Goal: Information Seeking & Learning: Learn about a topic

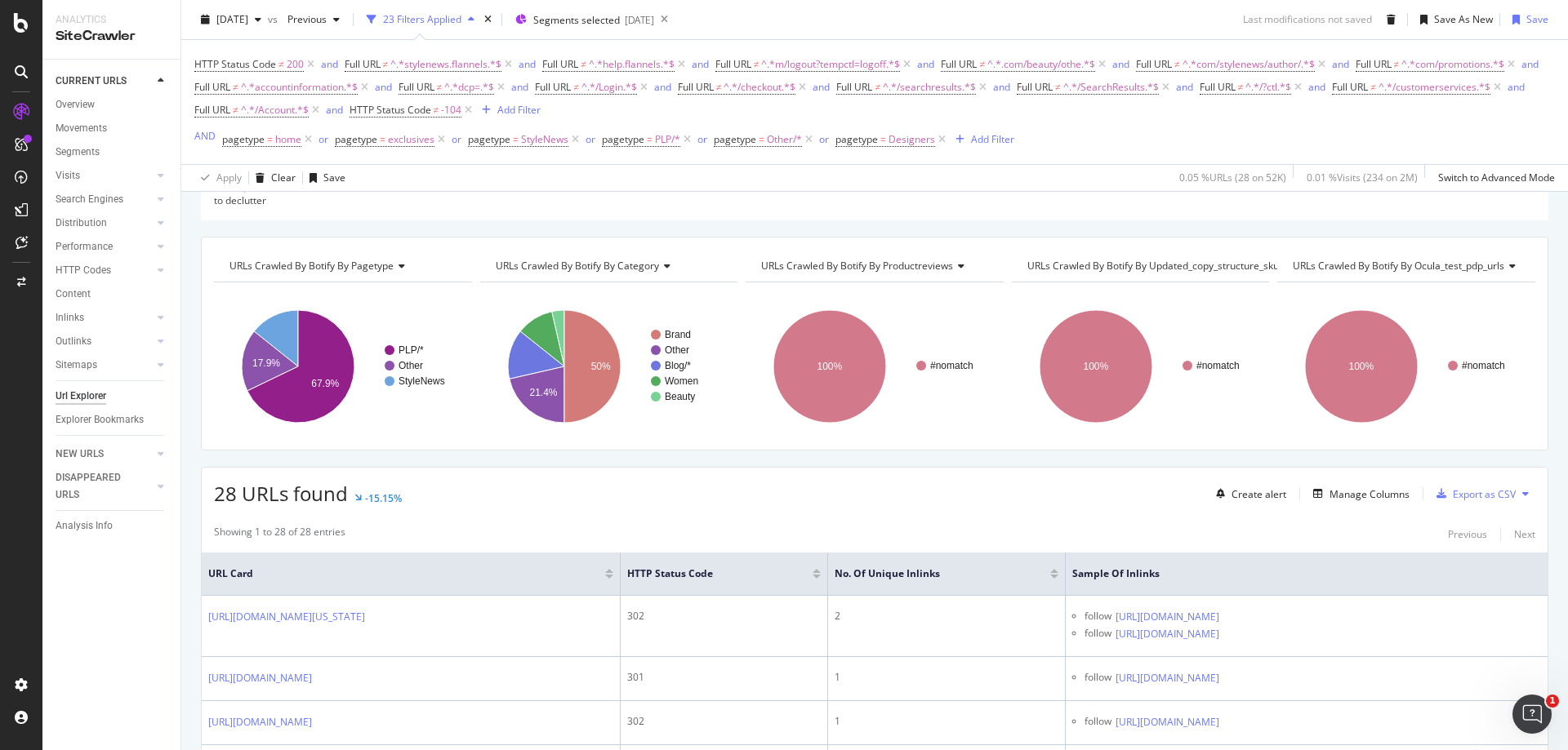
scroll to position [82, 0]
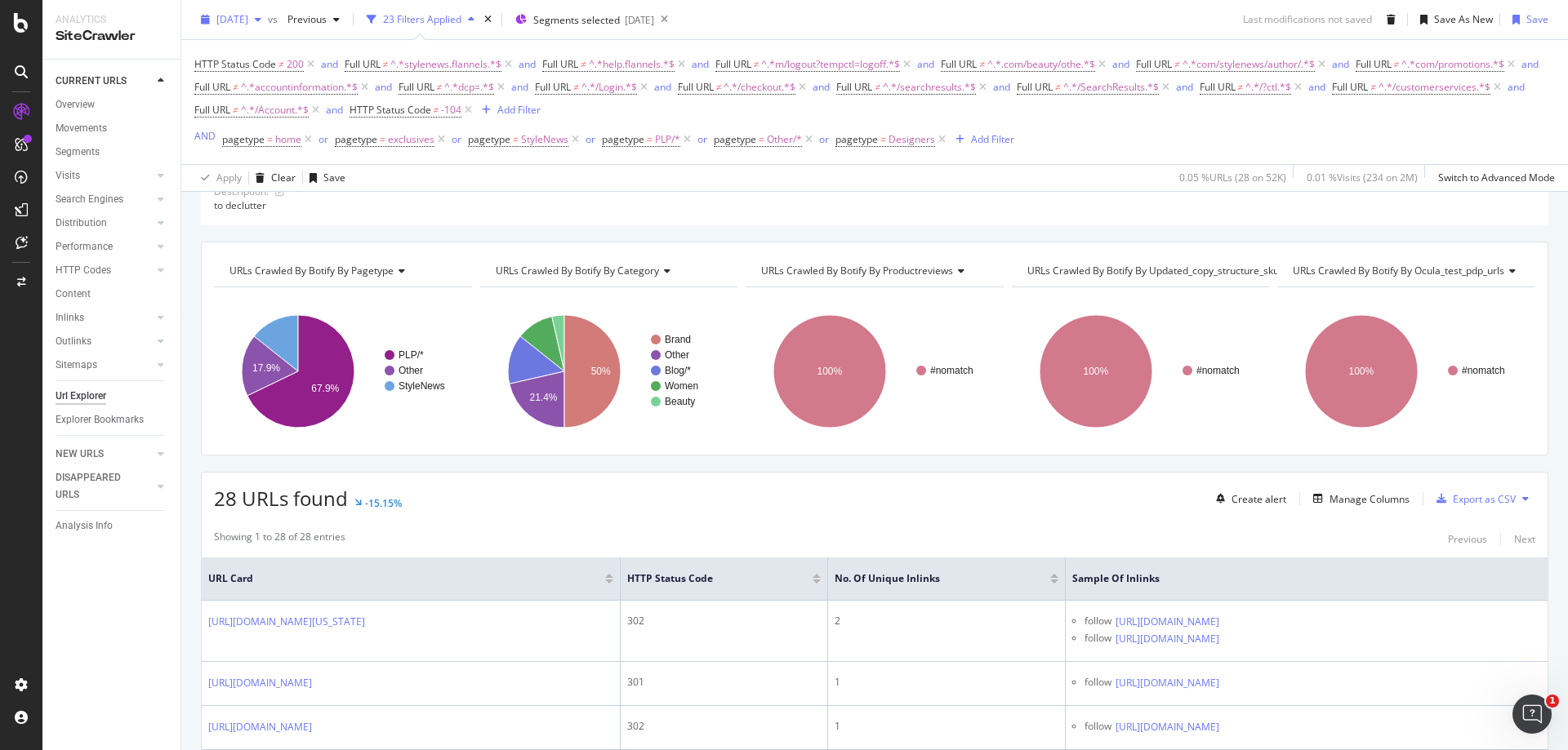
click at [248, 23] on span "2025 Sep. 6th" at bounding box center [232, 19] width 32 height 14
click at [281, 76] on div "2025 Sep. 6th" at bounding box center [279, 78] width 121 height 15
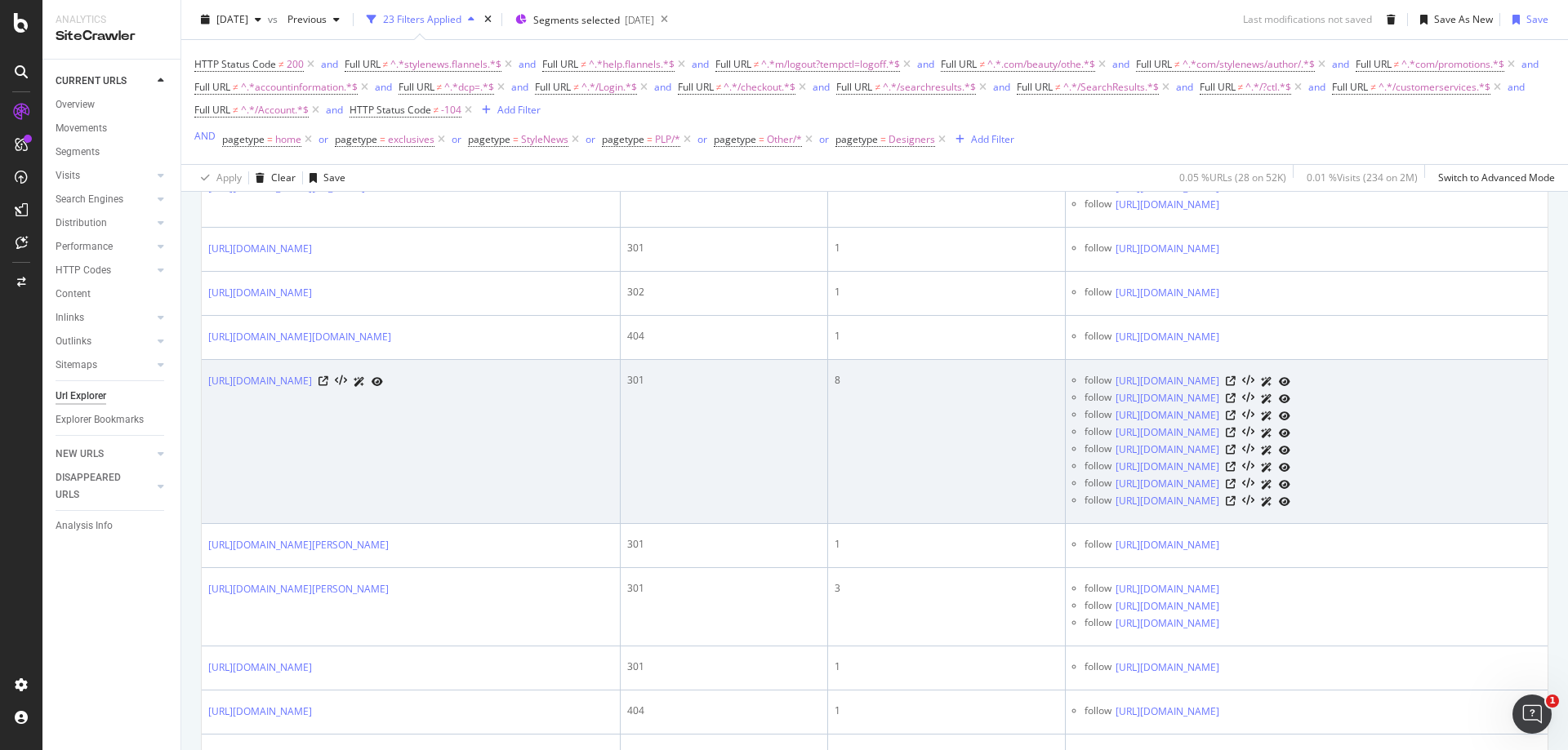
scroll to position [445, 0]
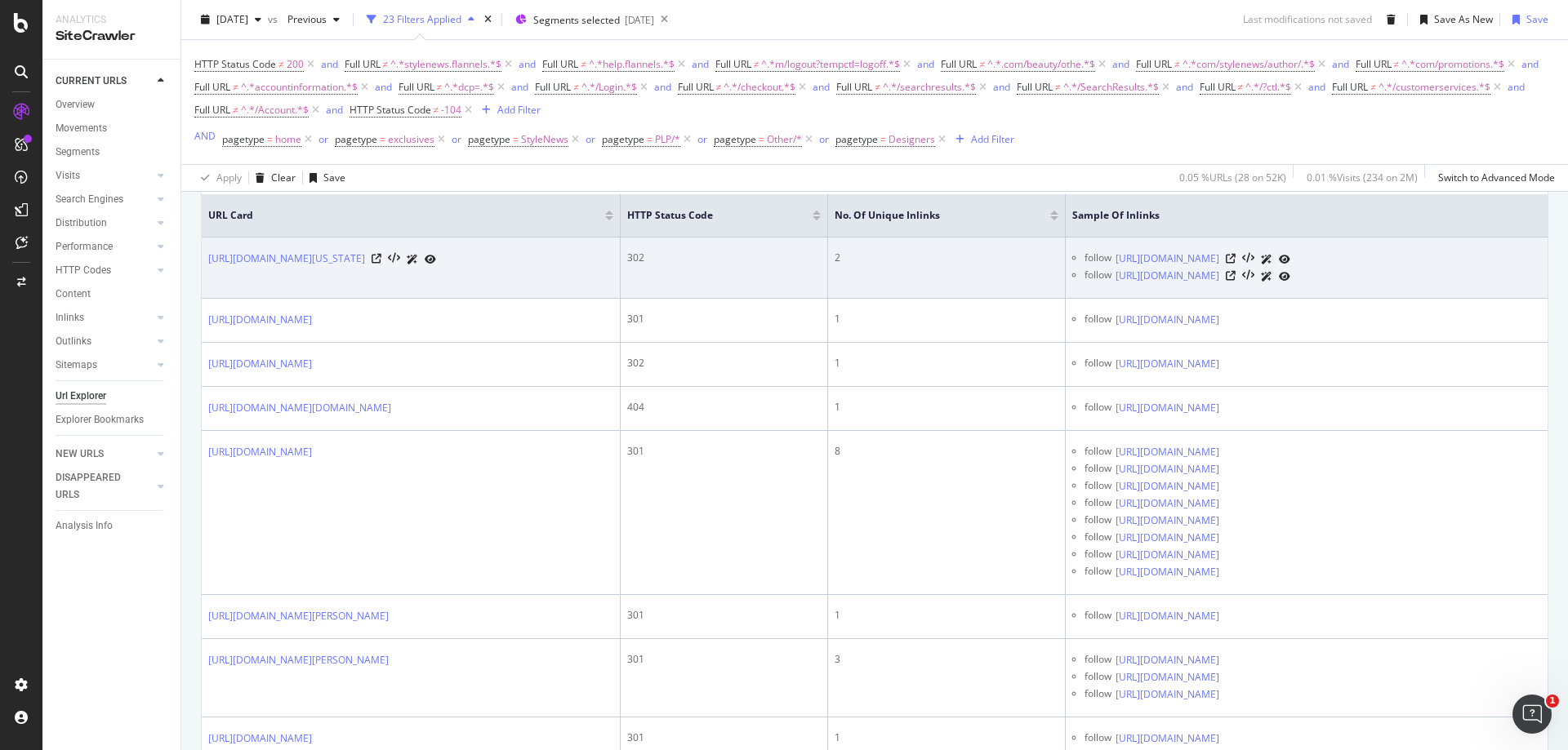
click at [337, 267] on td "https://www.flannels.com/arizona-love" at bounding box center [411, 268] width 420 height 61
click at [339, 254] on link "https://www.flannels.com/arizona-love" at bounding box center [286, 259] width 157 height 17
click at [381, 261] on icon at bounding box center [377, 259] width 10 height 10
drag, startPoint x: 1085, startPoint y: 257, endPoint x: 1300, endPoint y: 261, distance: 215.0
click at [1300, 261] on div "follow https://www.flannels.com/women/shoes/flats" at bounding box center [1314, 259] width 457 height 17
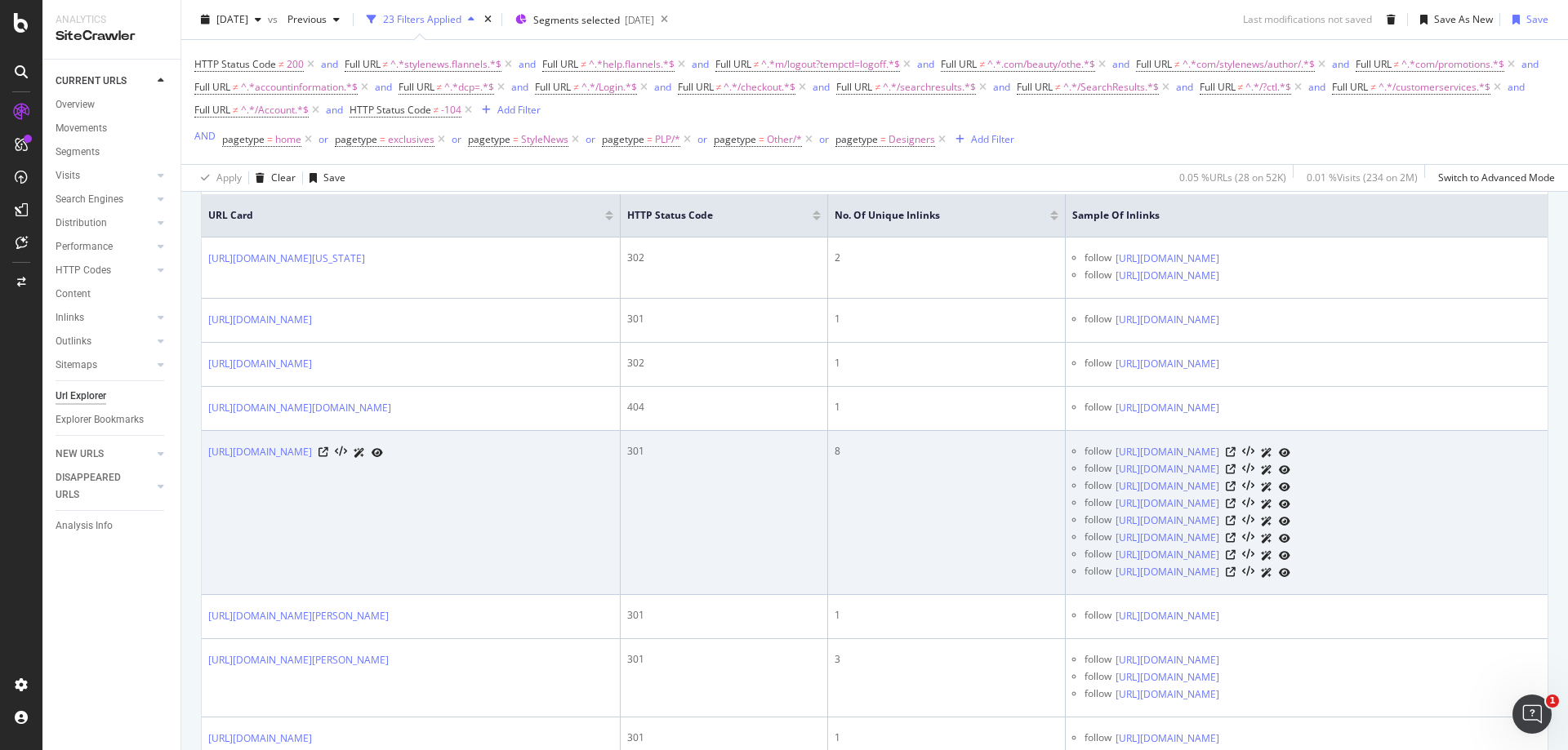
copy div "https://www.flannels.com/women/shoes/flats"
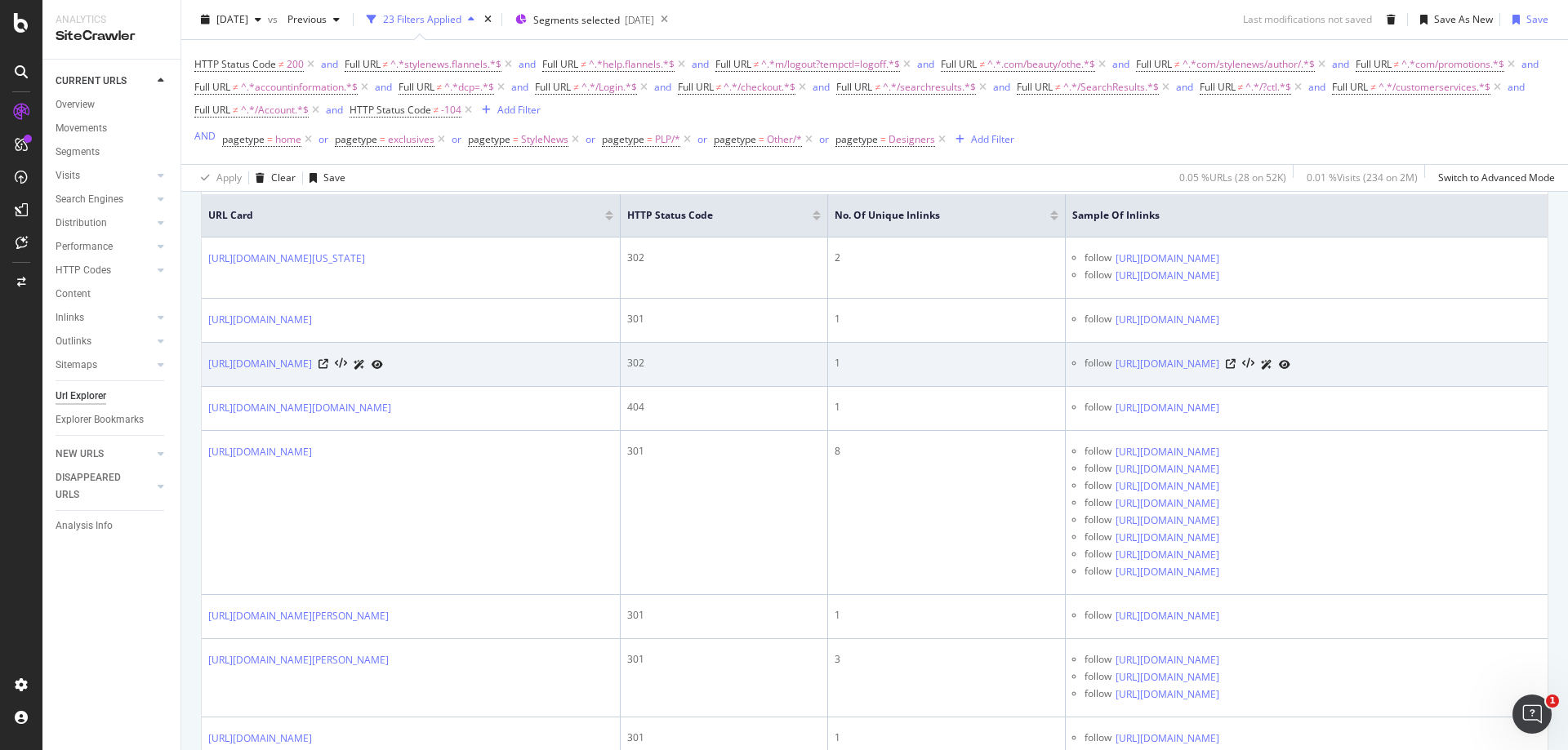
copy div "https://www.flannels.com/women/shoes/flats"
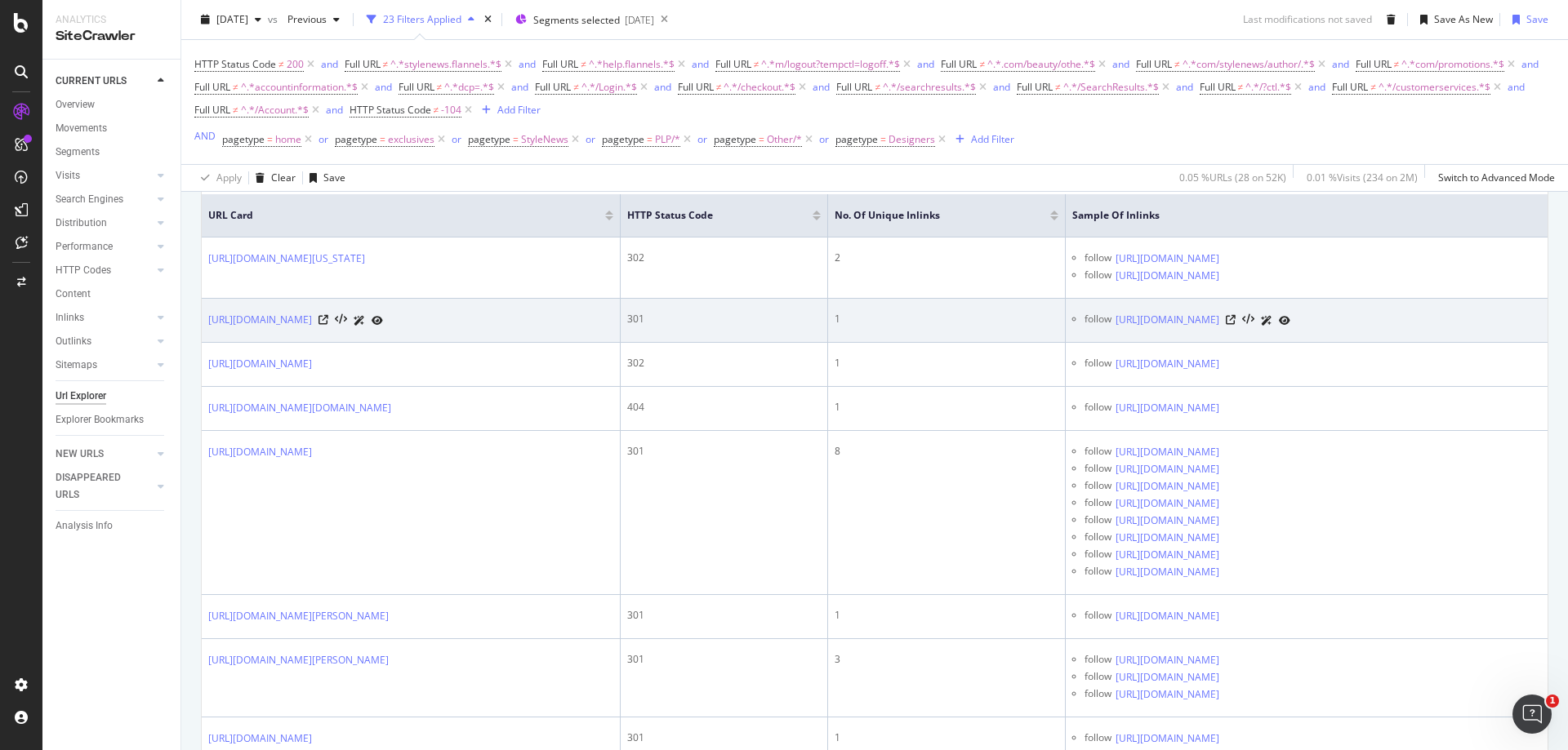
drag, startPoint x: 1127, startPoint y: 254, endPoint x: 973, endPoint y: 335, distance: 174.0
click at [973, 335] on td "1" at bounding box center [947, 320] width 238 height 44
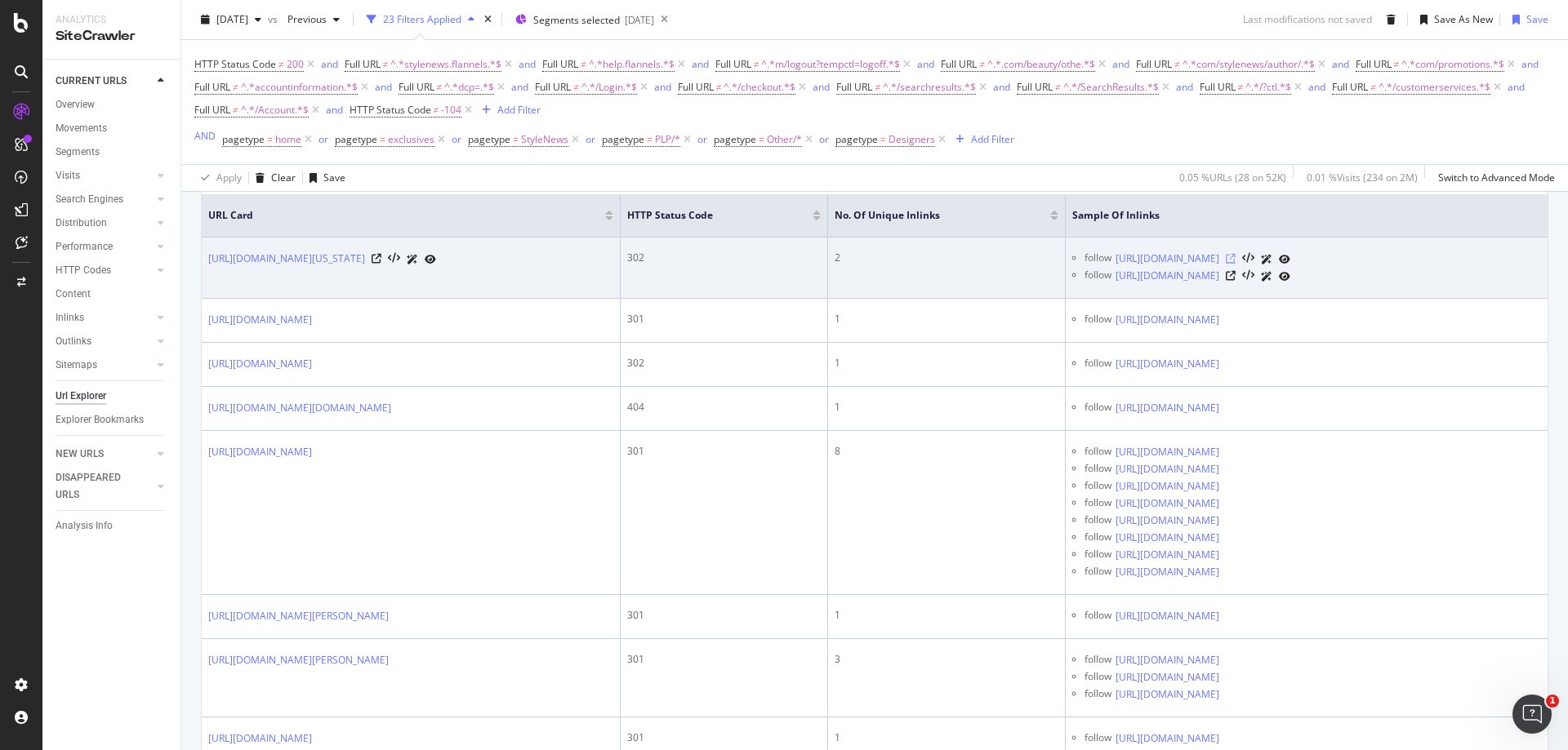
click at [1236, 261] on icon at bounding box center [1231, 259] width 10 height 10
click at [1236, 280] on icon at bounding box center [1231, 276] width 10 height 10
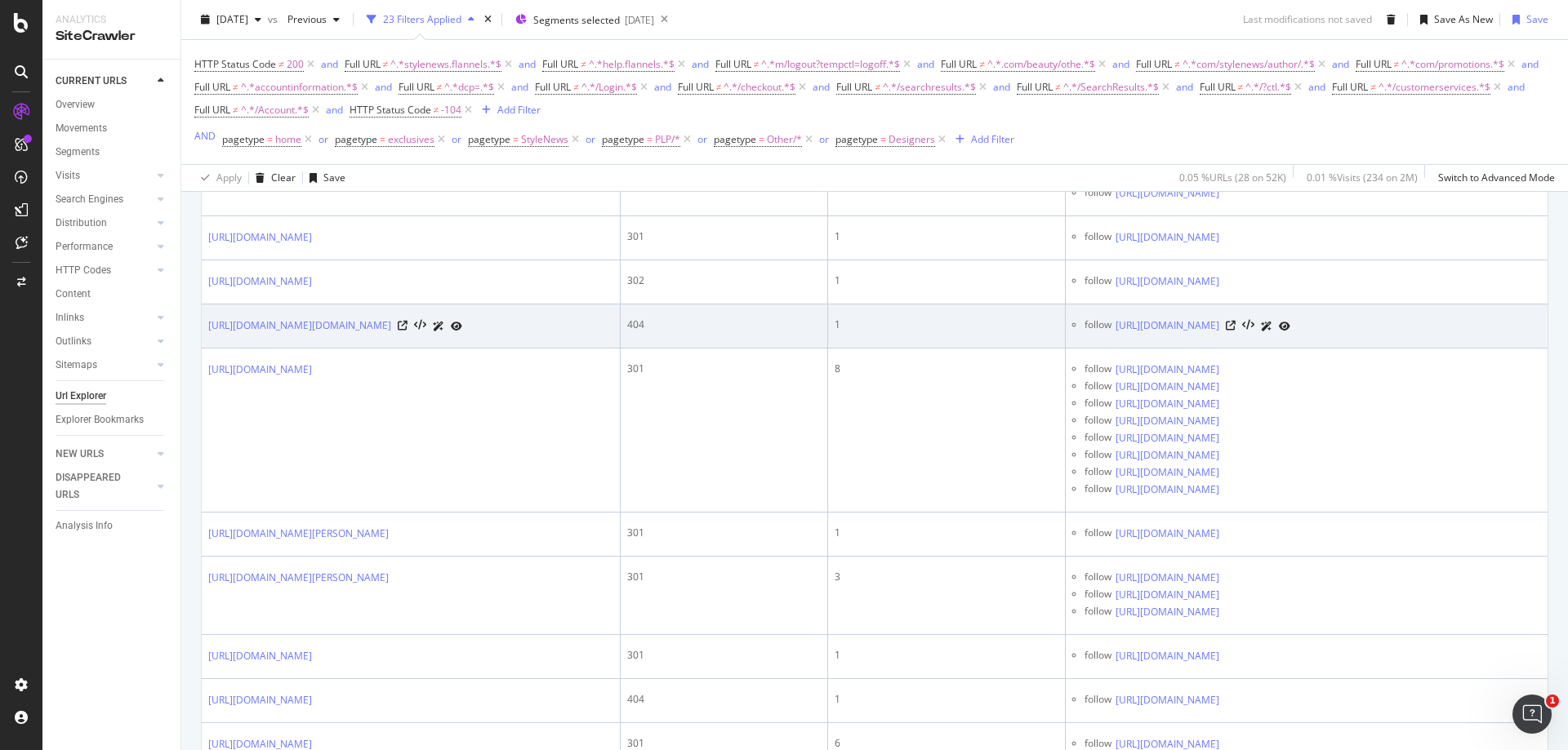
scroll to position [526, 0]
click at [392, 324] on link "https://www.flannels.com/stylenews/post/www.flannels.com/women/clothing/jeans" at bounding box center [299, 327] width 183 height 17
click at [407, 326] on icon at bounding box center [403, 326] width 10 height 10
click at [1236, 327] on icon at bounding box center [1231, 326] width 10 height 10
click at [407, 327] on icon at bounding box center [403, 326] width 10 height 10
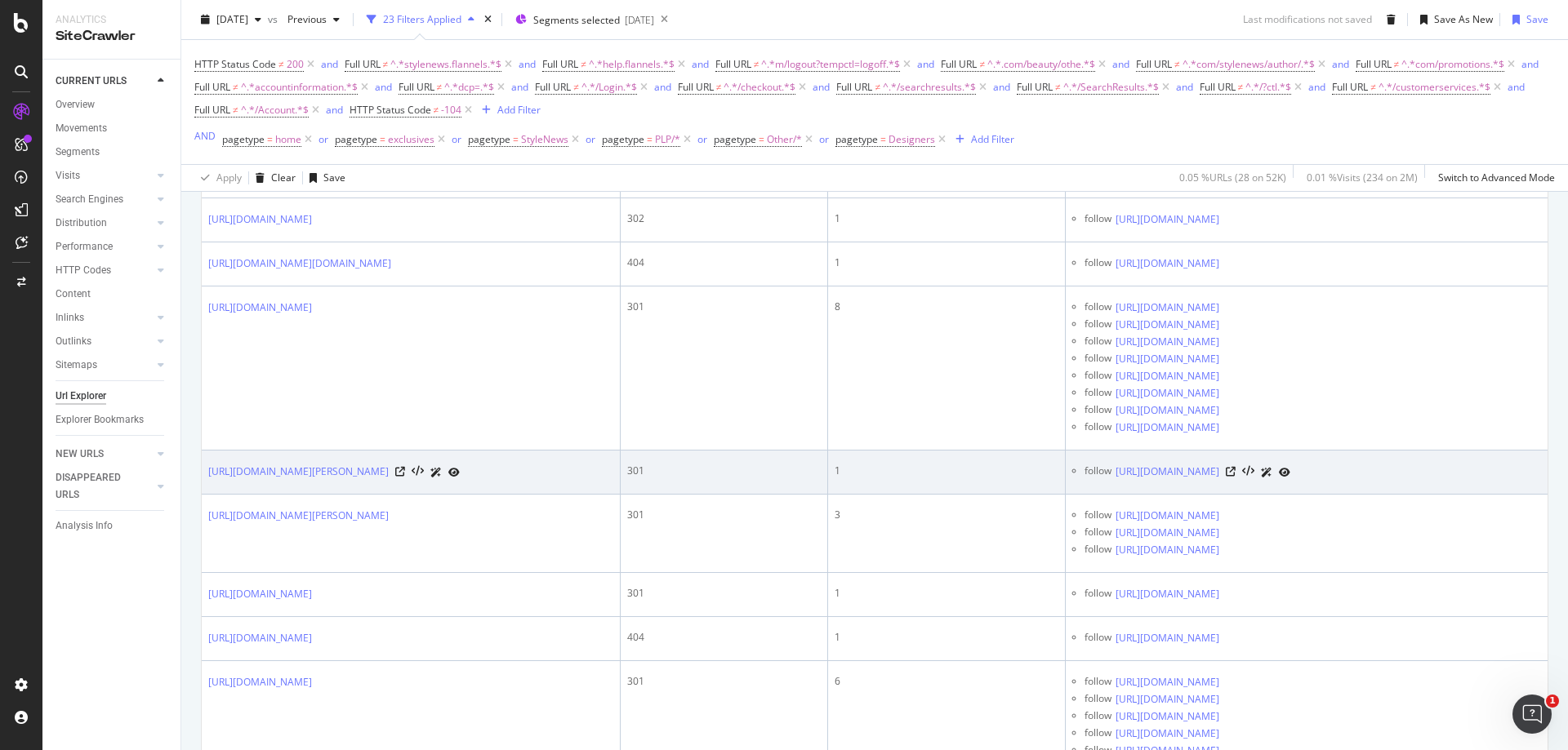
scroll to position [608, 0]
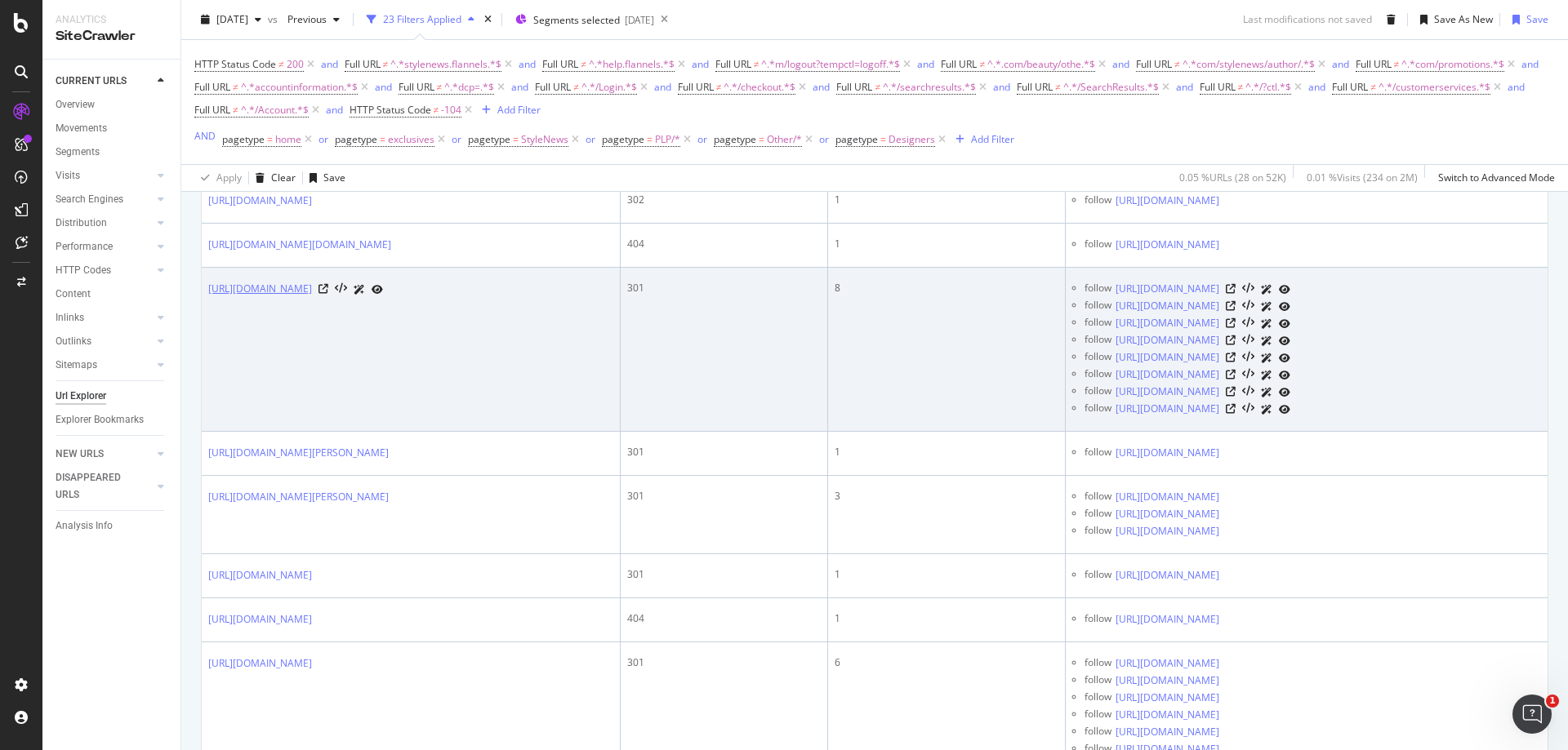
click at [312, 284] on link "https://www.flannels.com/armani/suits" at bounding box center [259, 289] width 103 height 17
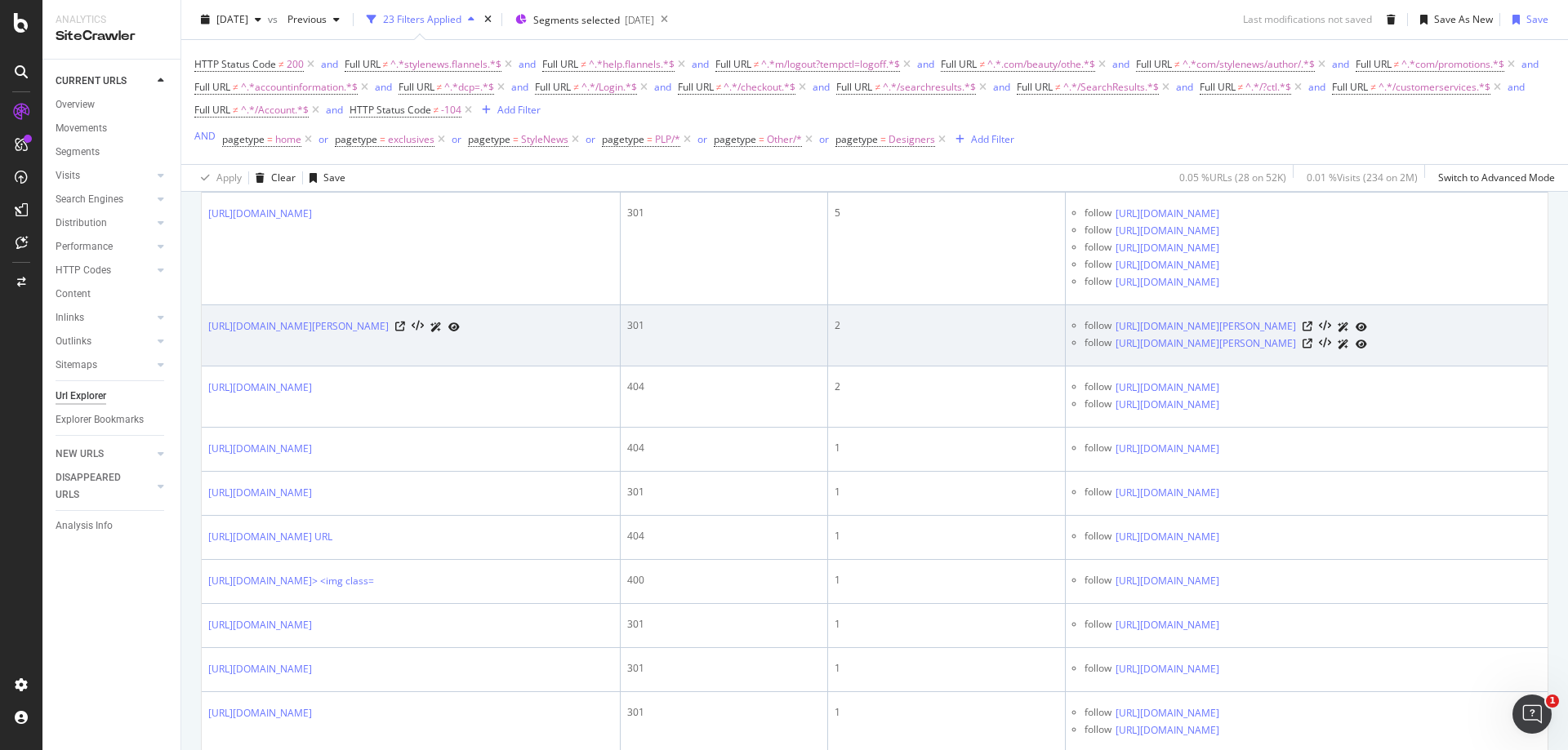
scroll to position [2160, 0]
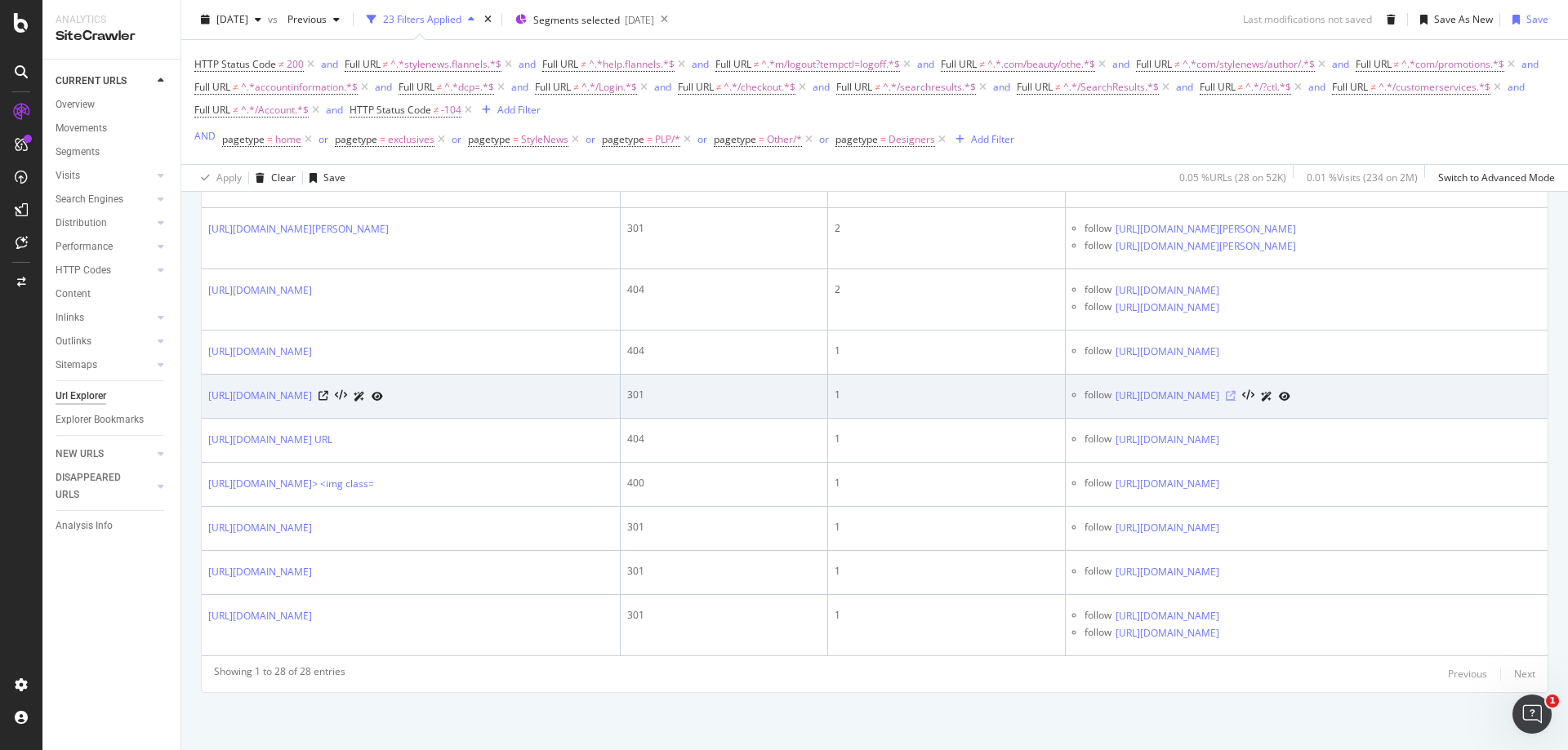
click at [1236, 395] on icon at bounding box center [1231, 396] width 10 height 10
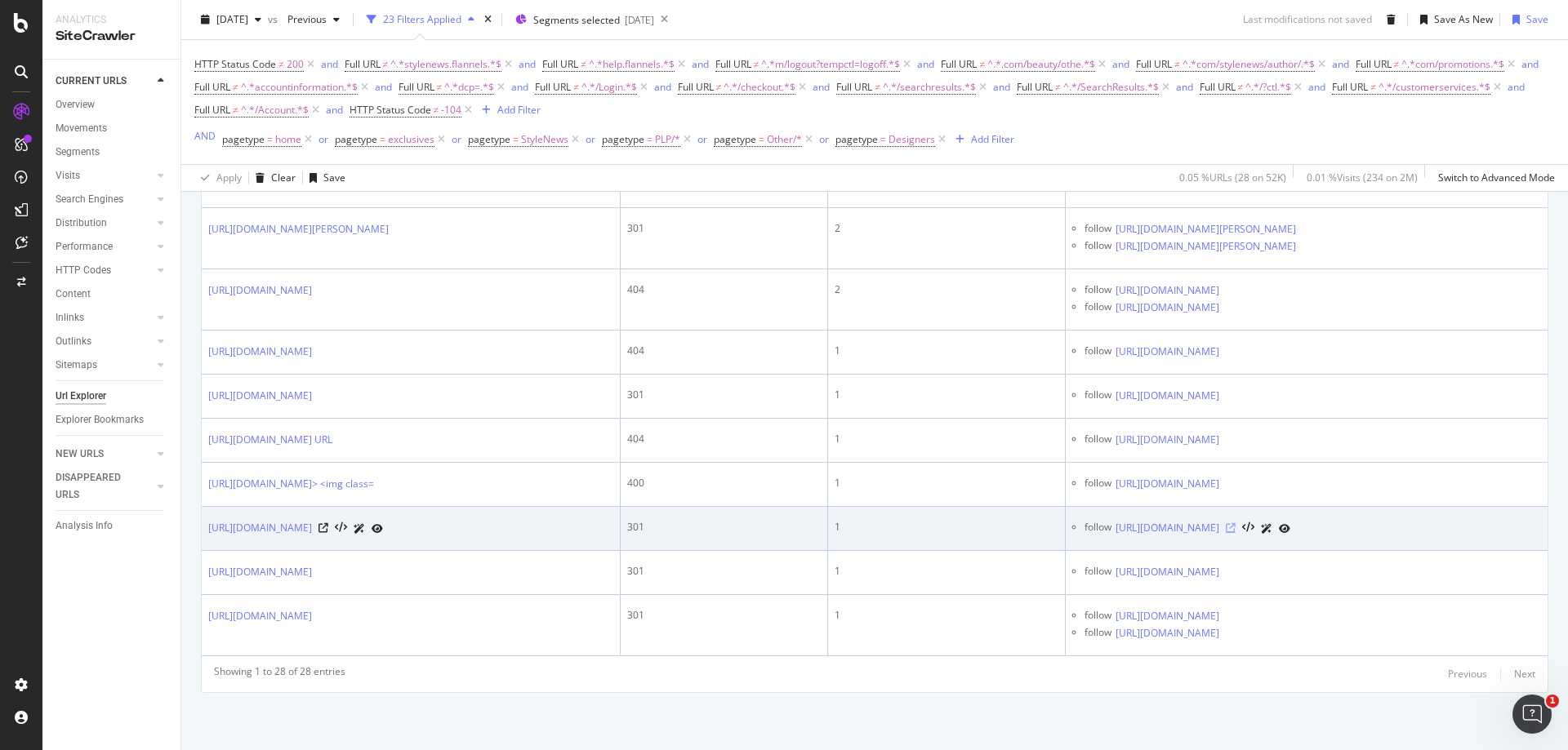
click at [1236, 527] on icon at bounding box center [1231, 528] width 10 height 10
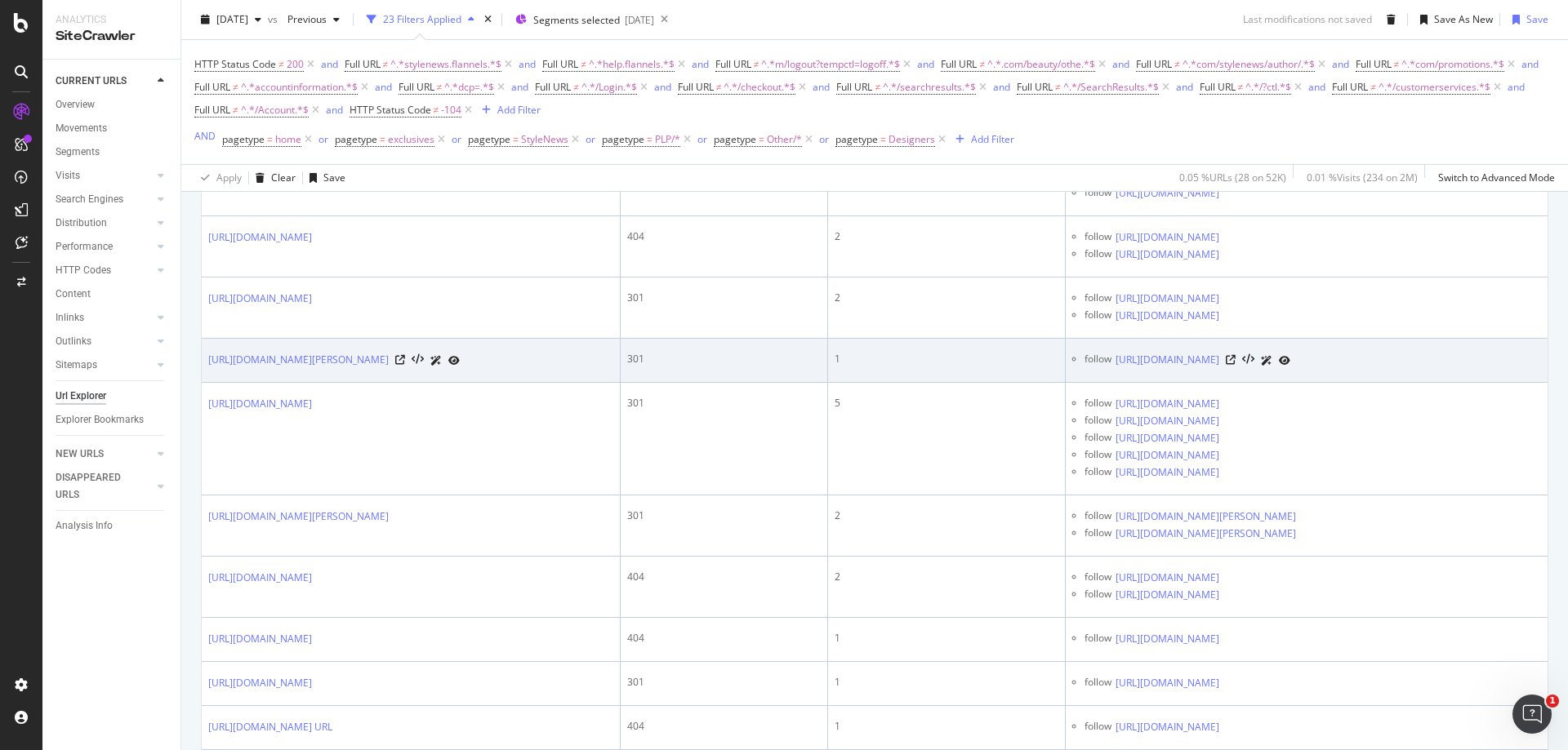
scroll to position [1752, 0]
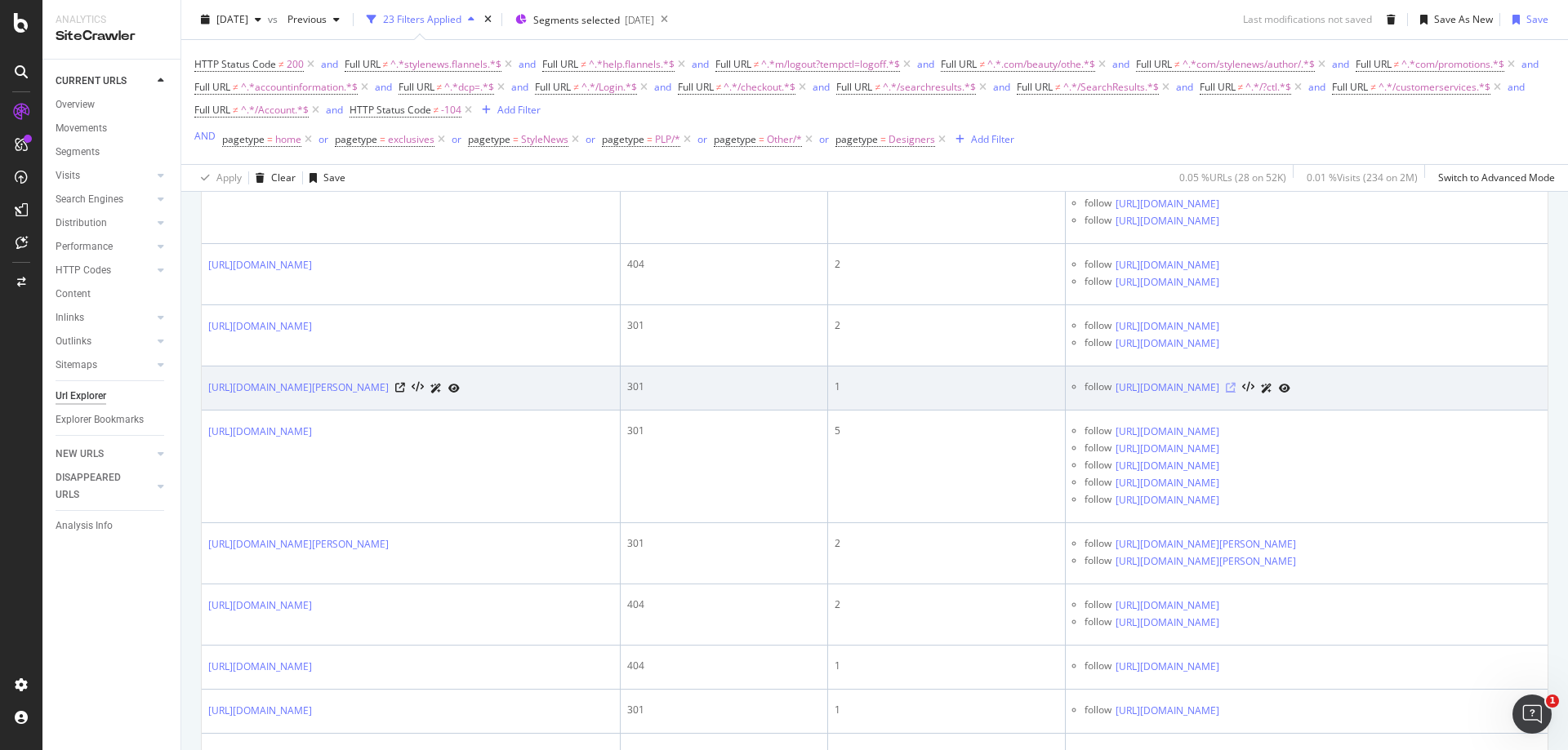
click at [1236, 392] on icon at bounding box center [1231, 388] width 10 height 10
click at [413, 397] on div "https://www.flannels.com/polo-ralph-lauren" at bounding box center [334, 388] width 252 height 17
click at [414, 397] on div "https://www.flannels.com/polo-ralph-lauren" at bounding box center [334, 388] width 252 height 17
click at [406, 392] on icon at bounding box center [400, 388] width 10 height 10
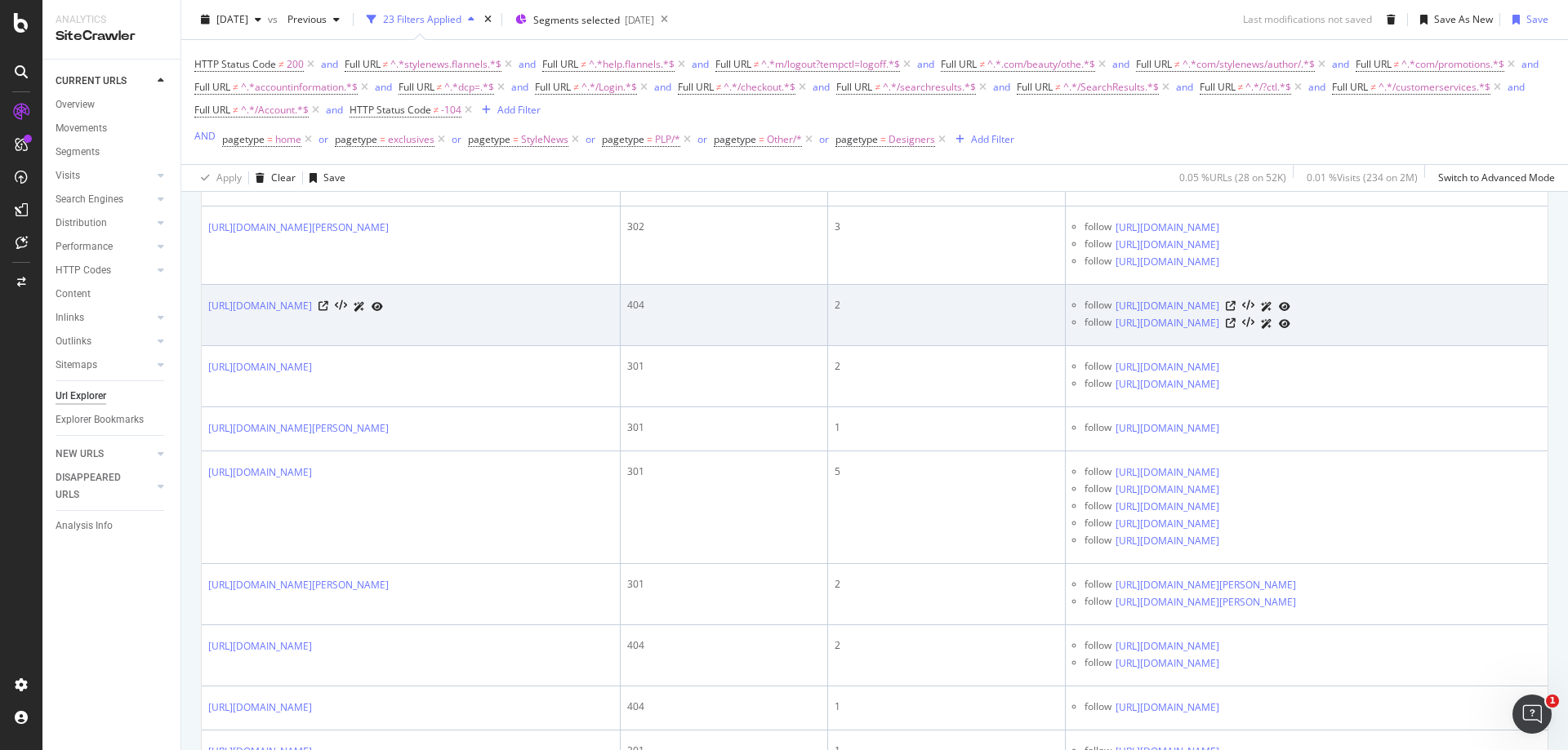
scroll to position [1670, 0]
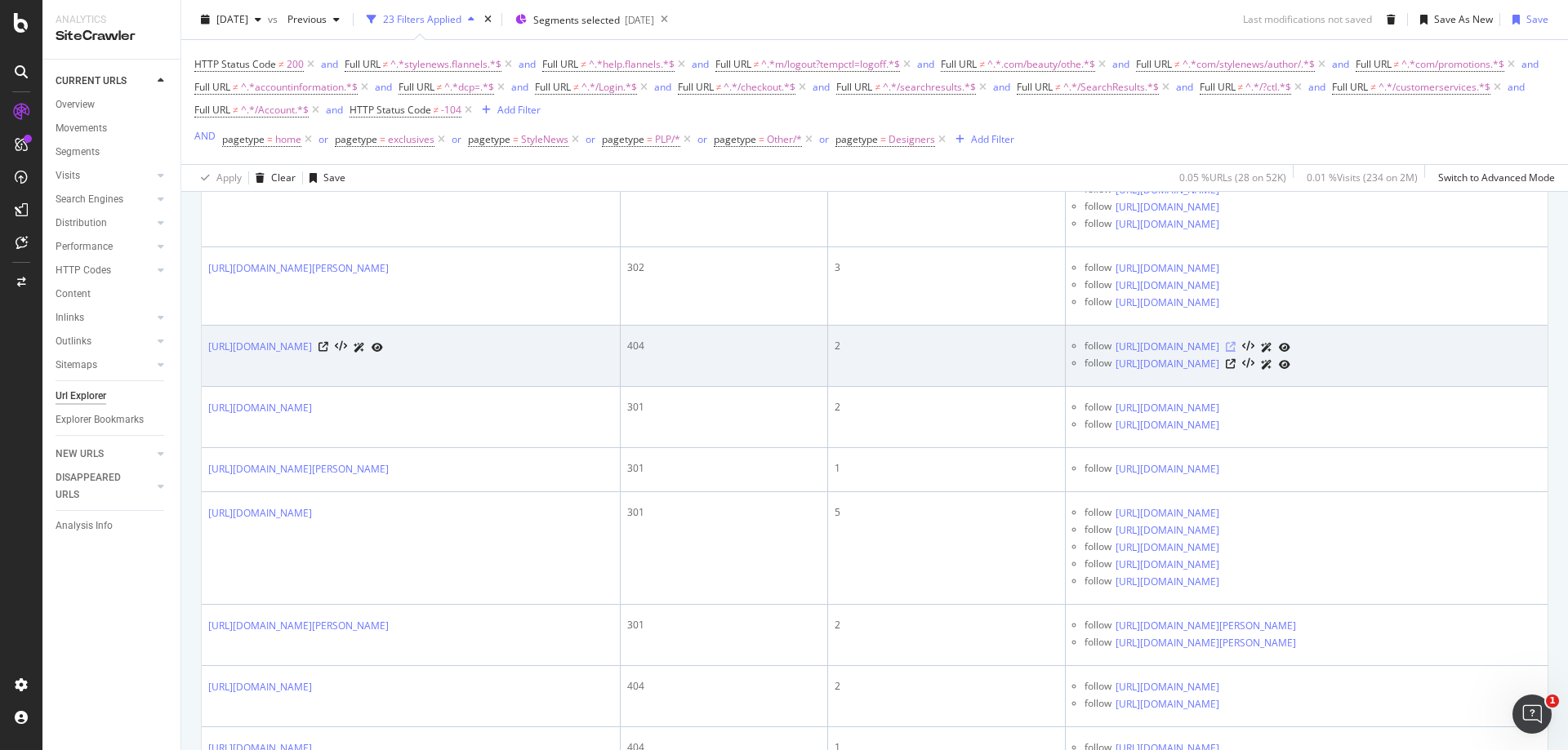
click at [1236, 352] on icon at bounding box center [1231, 347] width 10 height 10
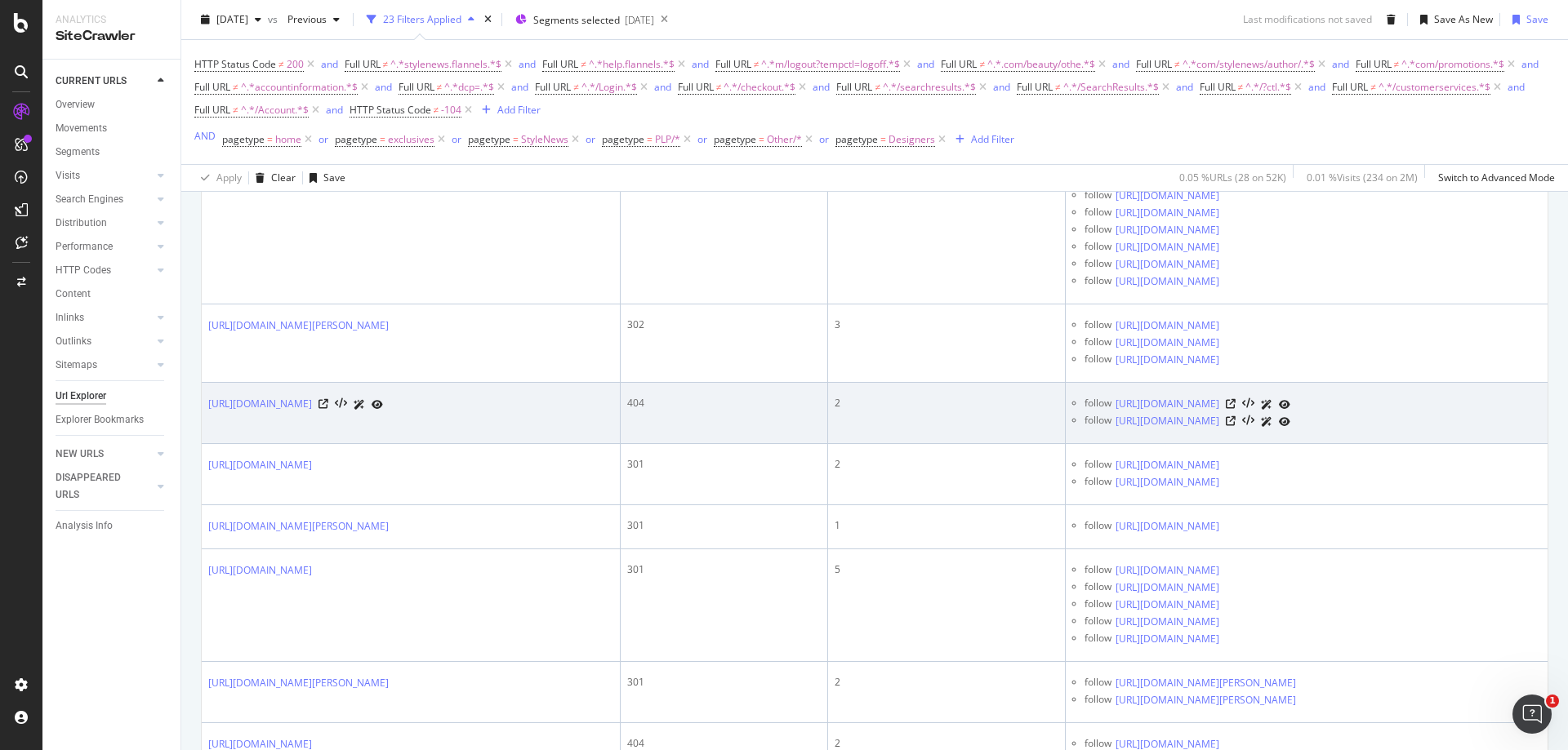
scroll to position [1588, 0]
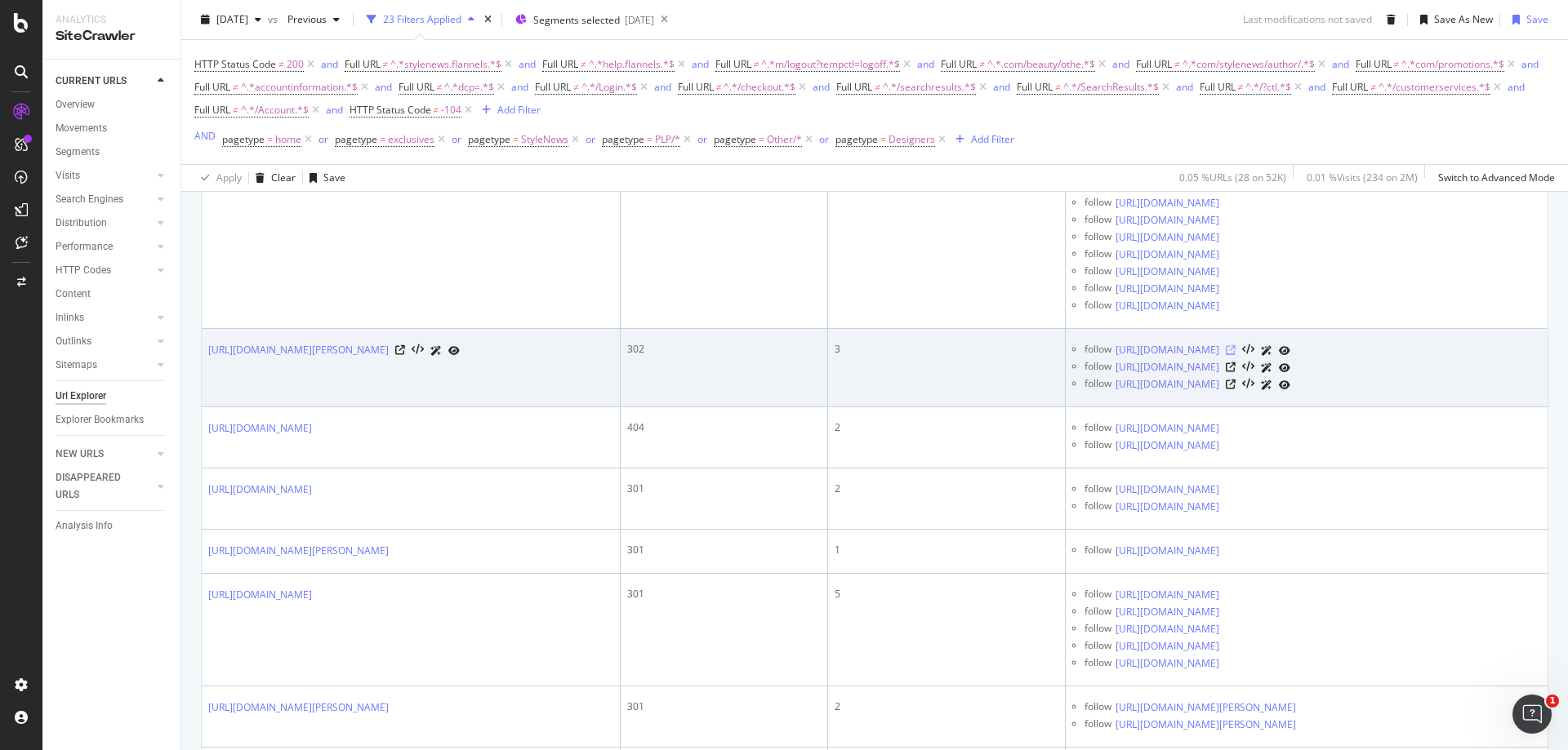
click at [1236, 355] on icon at bounding box center [1231, 350] width 10 height 10
click at [406, 355] on icon at bounding box center [400, 350] width 10 height 10
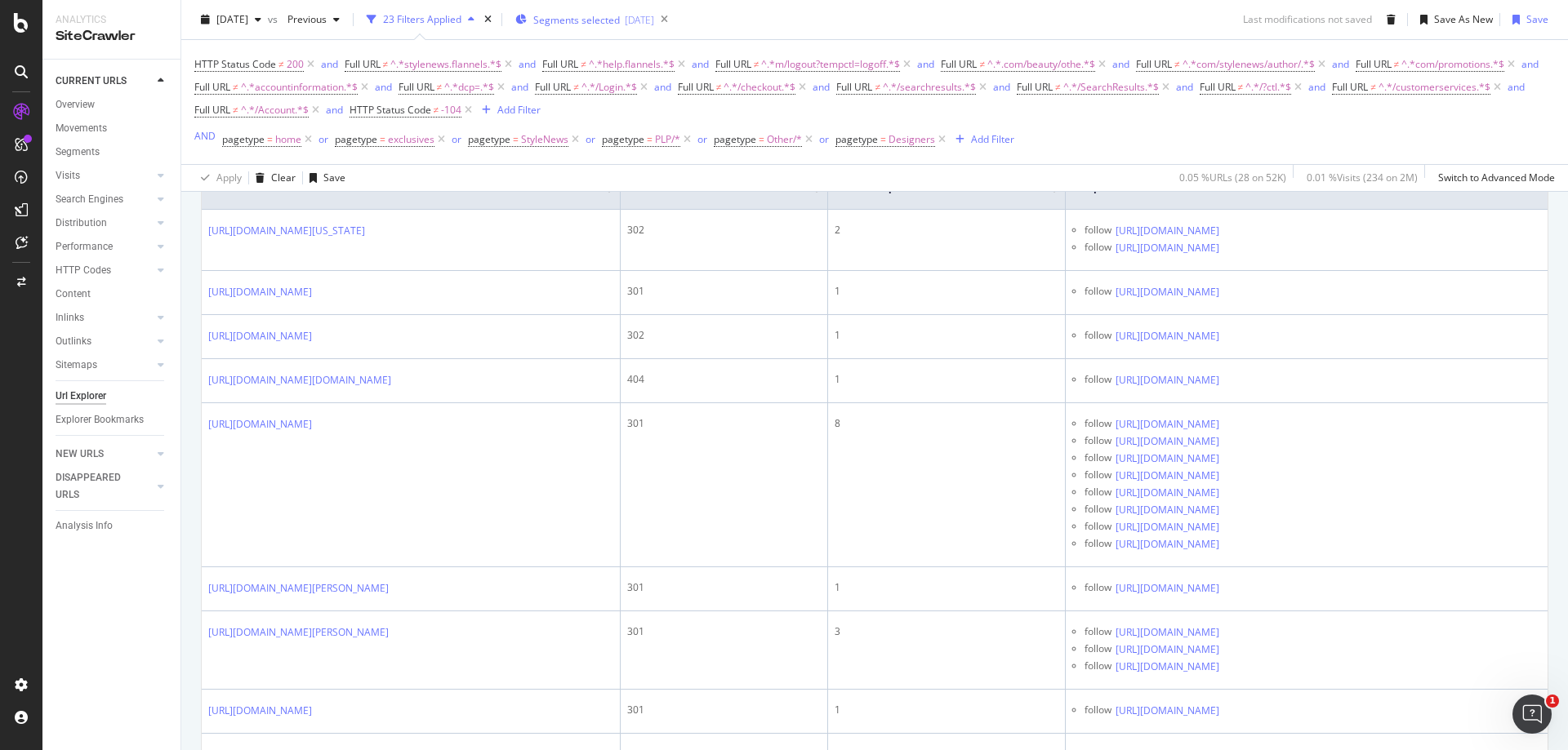
scroll to position [472, 0]
